Goal: Transaction & Acquisition: Purchase product/service

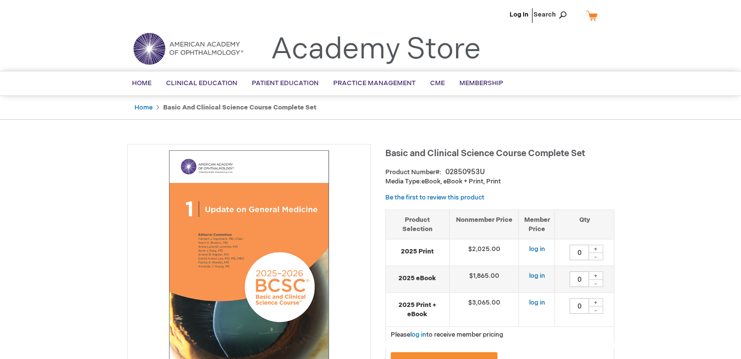
type input "0"
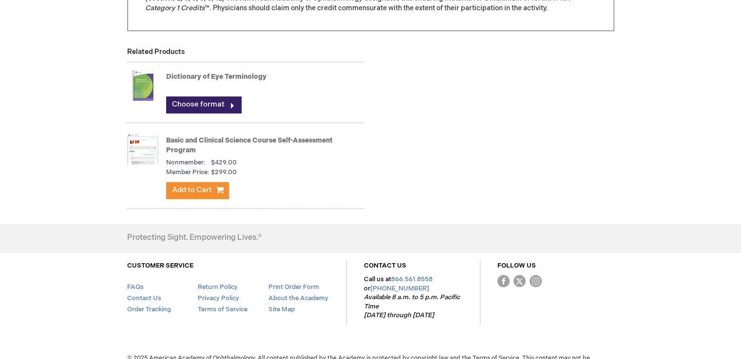
scroll to position [1062, 0]
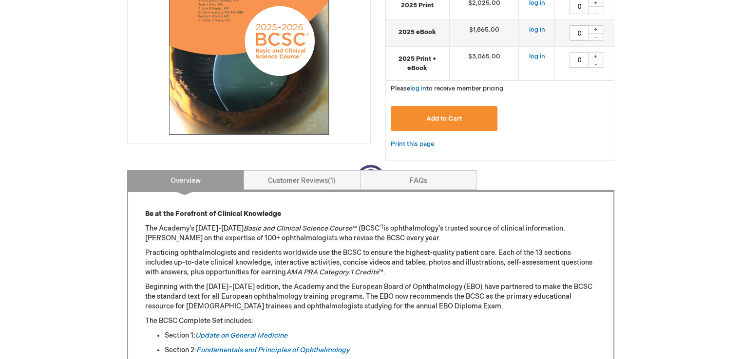
scroll to position [263, 0]
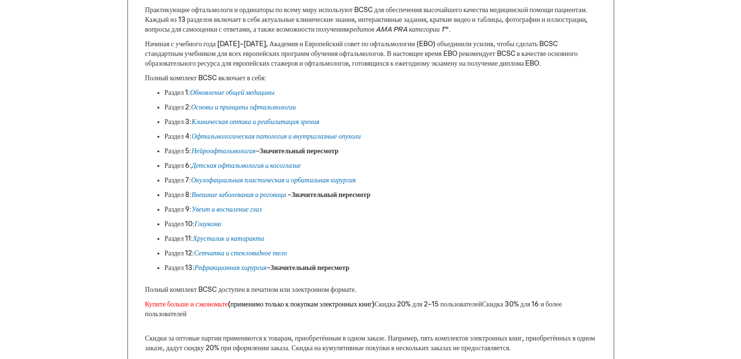
scroll to position [536, 0]
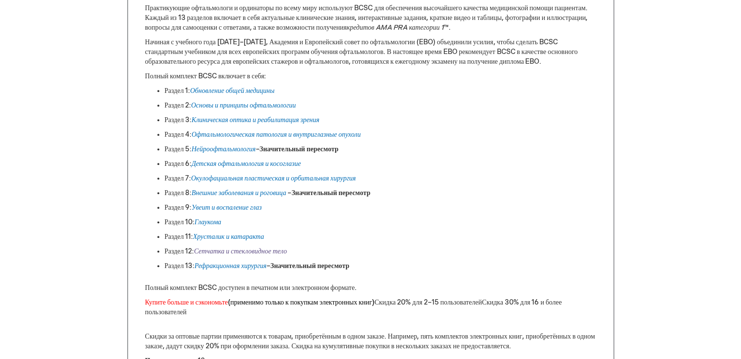
click at [257, 248] on font "Сетчатка и стекловидное тело" at bounding box center [240, 251] width 93 height 8
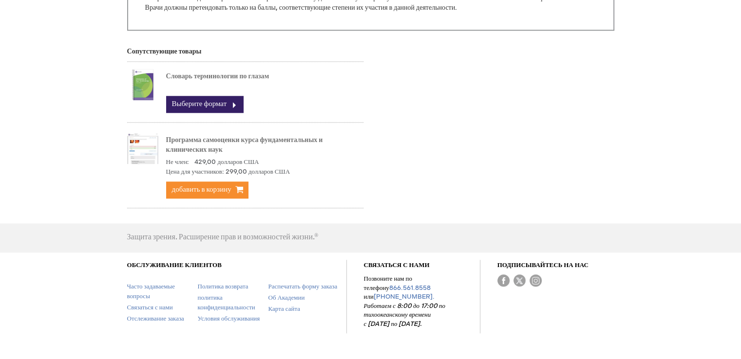
scroll to position [1012, 0]
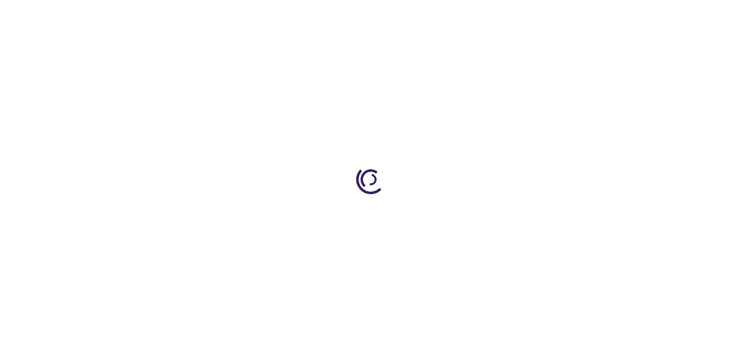
scroll to position [536, 0]
